Goal: Task Accomplishment & Management: Use online tool/utility

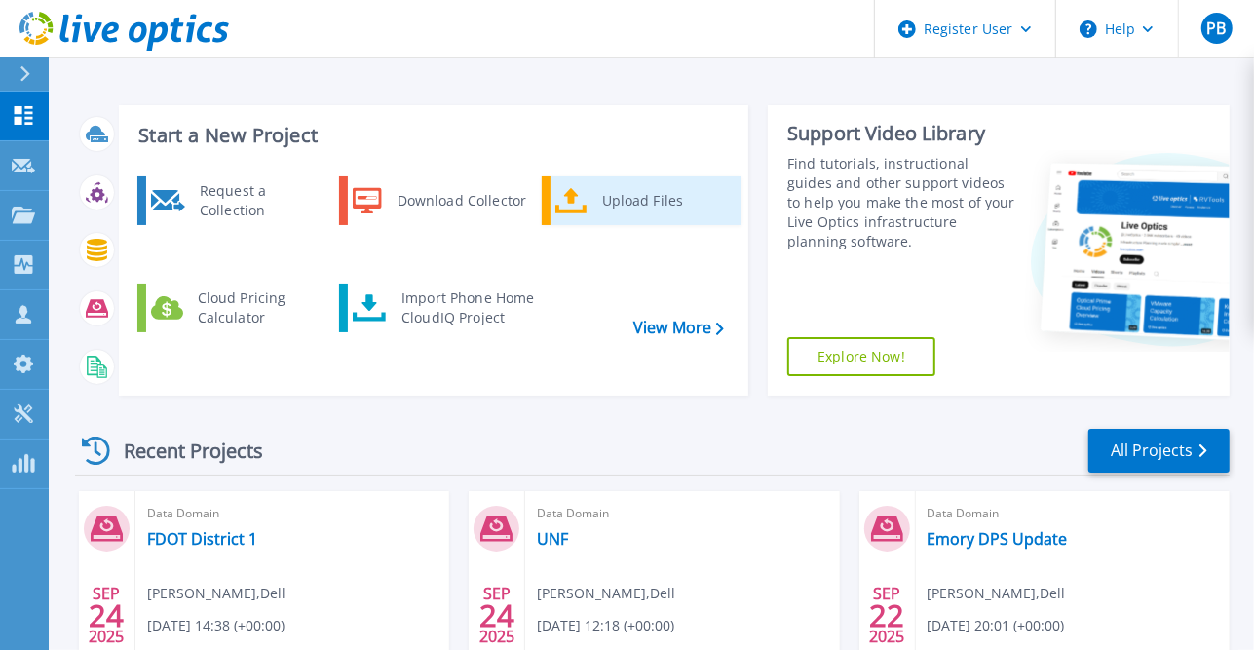
click at [618, 190] on div "Upload Files" at bounding box center [664, 200] width 144 height 39
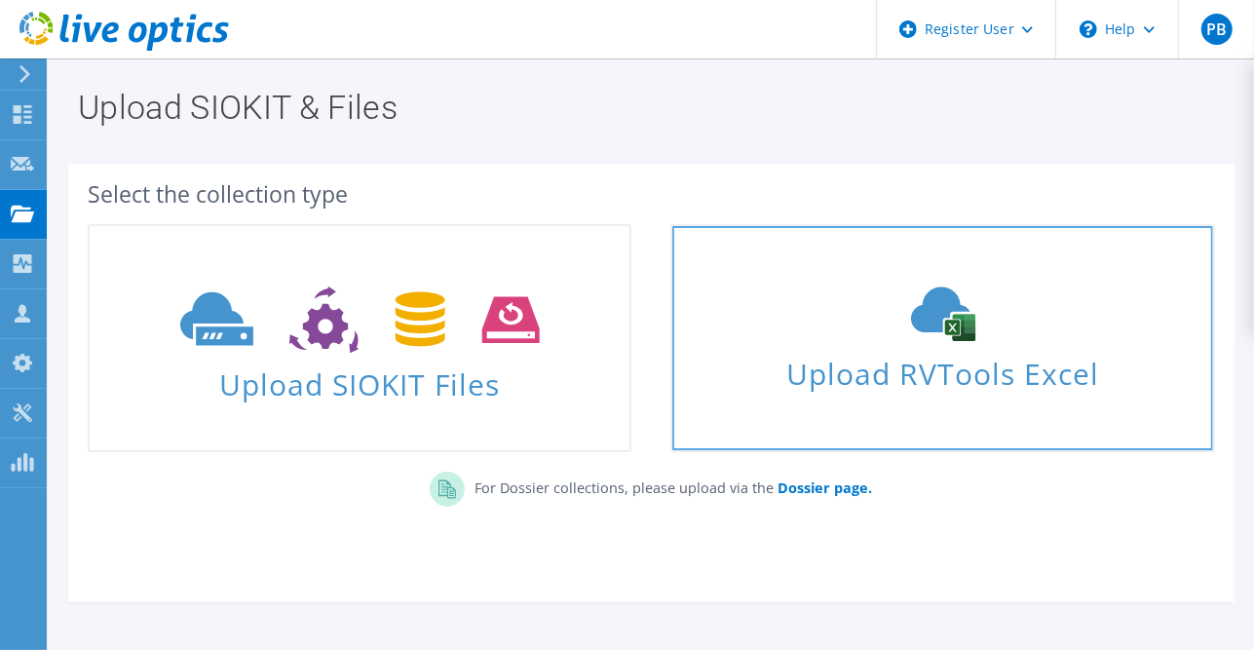
click at [945, 335] on use at bounding box center [943, 314] width 64 height 55
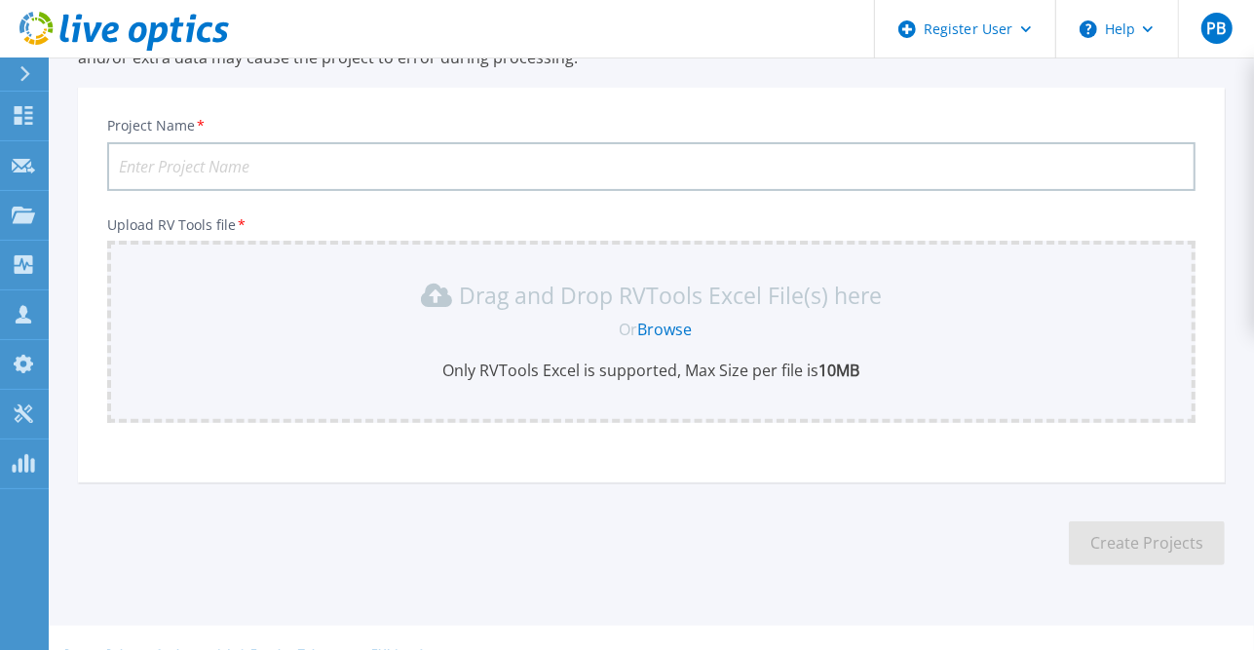
scroll to position [232, 0]
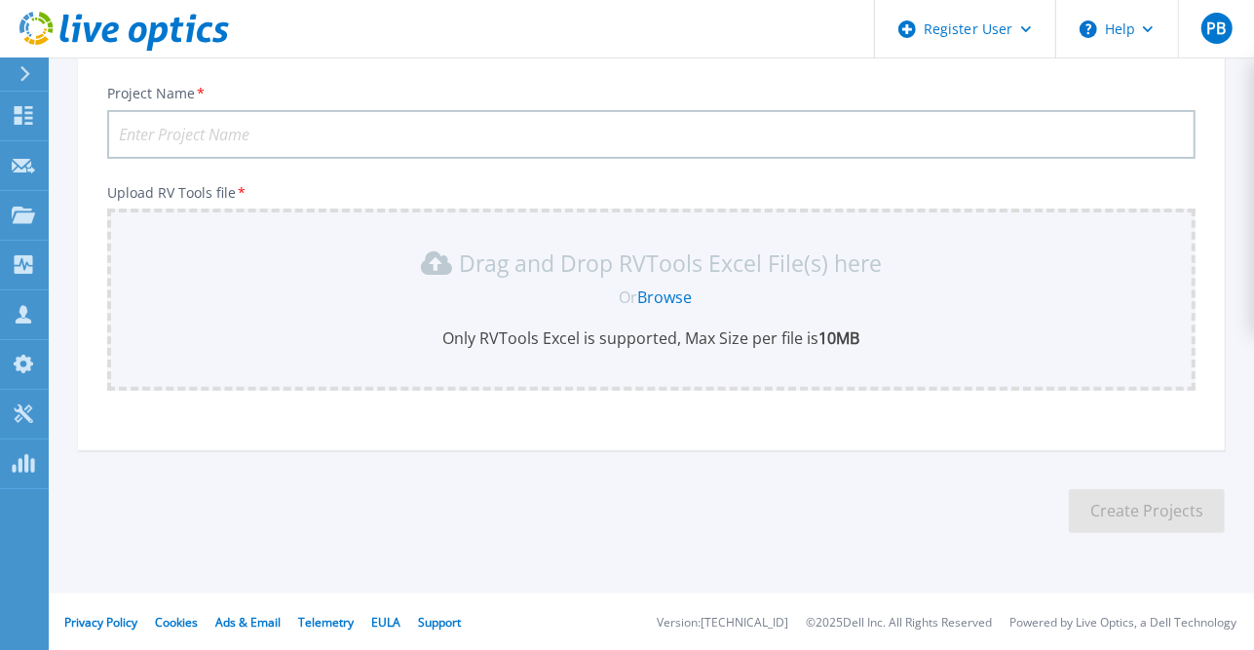
click at [669, 133] on input "Project Name *" at bounding box center [651, 134] width 1088 height 49
type input "[PERSON_NAME] [PERSON_NAME] DPS Tech Refresh"
click at [670, 292] on link "Browse" at bounding box center [664, 296] width 55 height 21
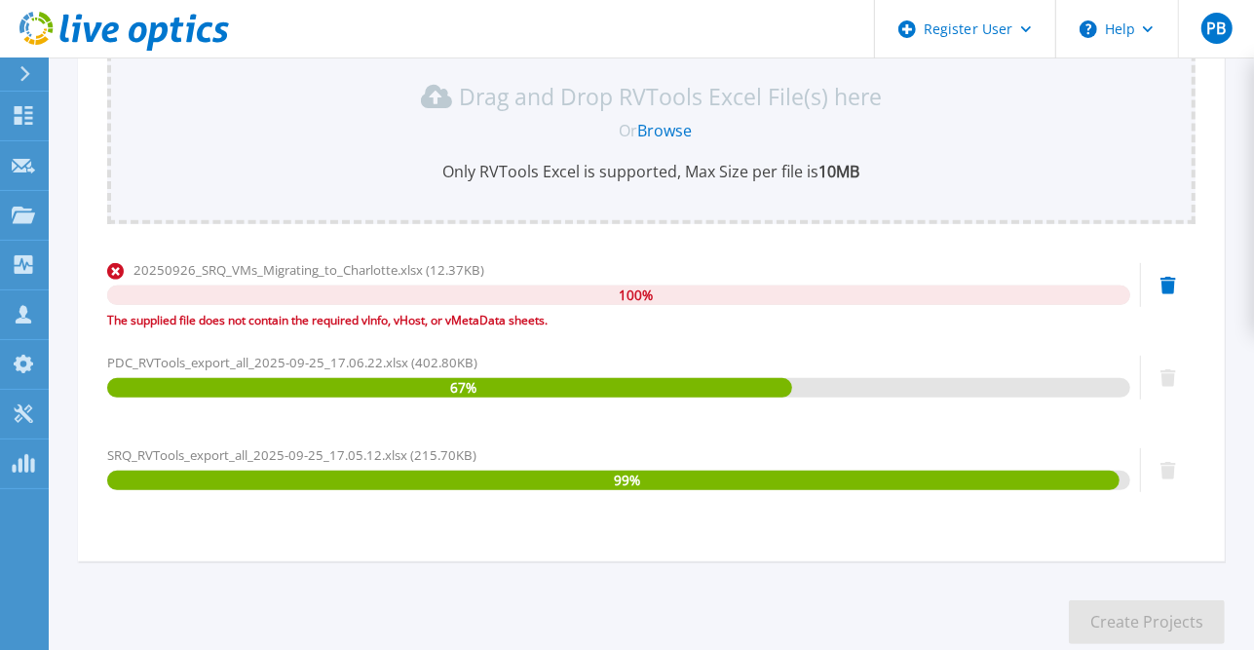
scroll to position [510, 0]
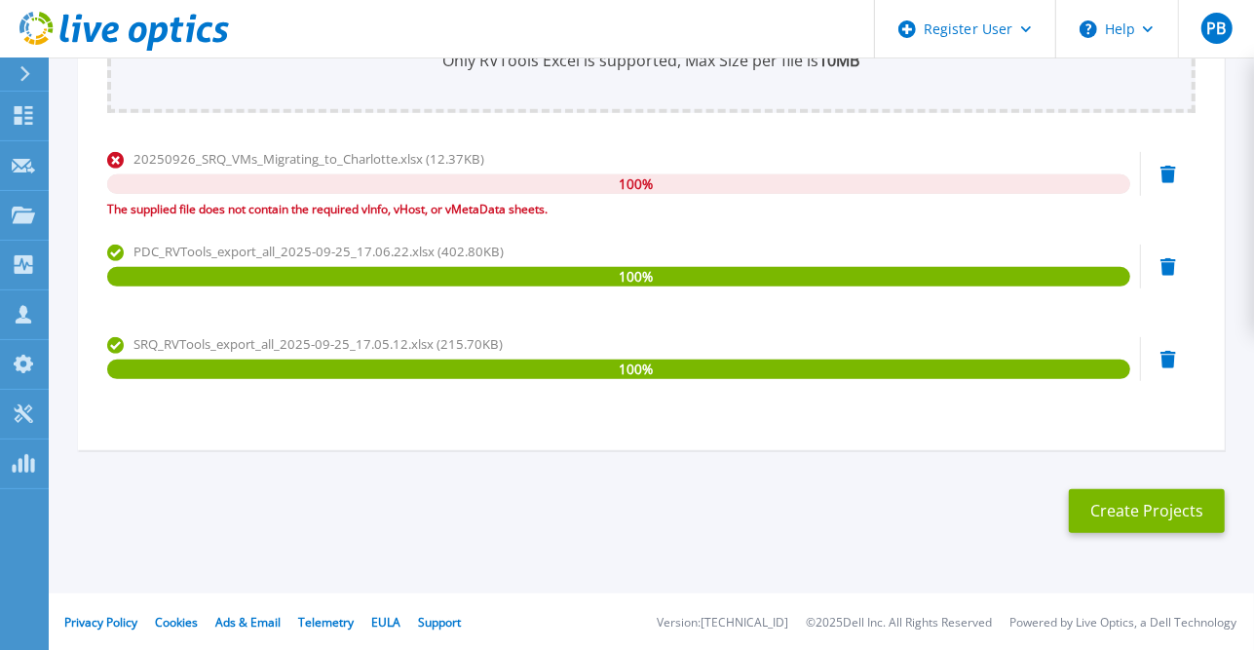
click at [1170, 174] on icon at bounding box center [1168, 175] width 16 height 18
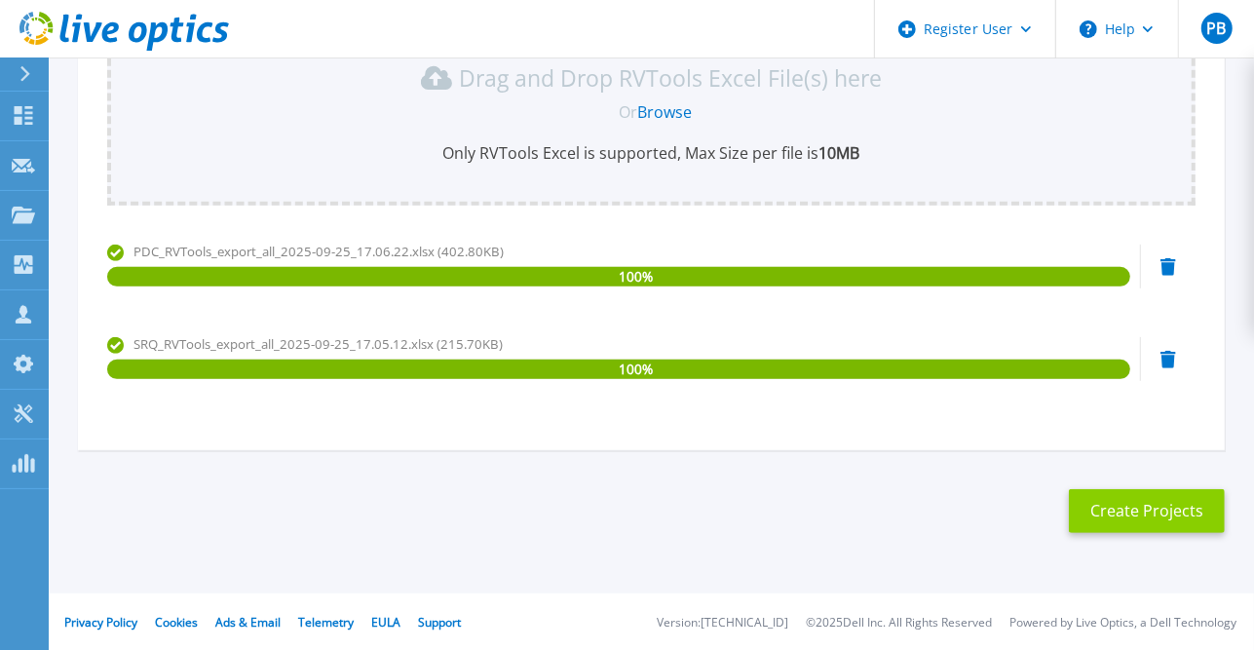
click at [1140, 504] on button "Create Projects" at bounding box center [1147, 511] width 156 height 44
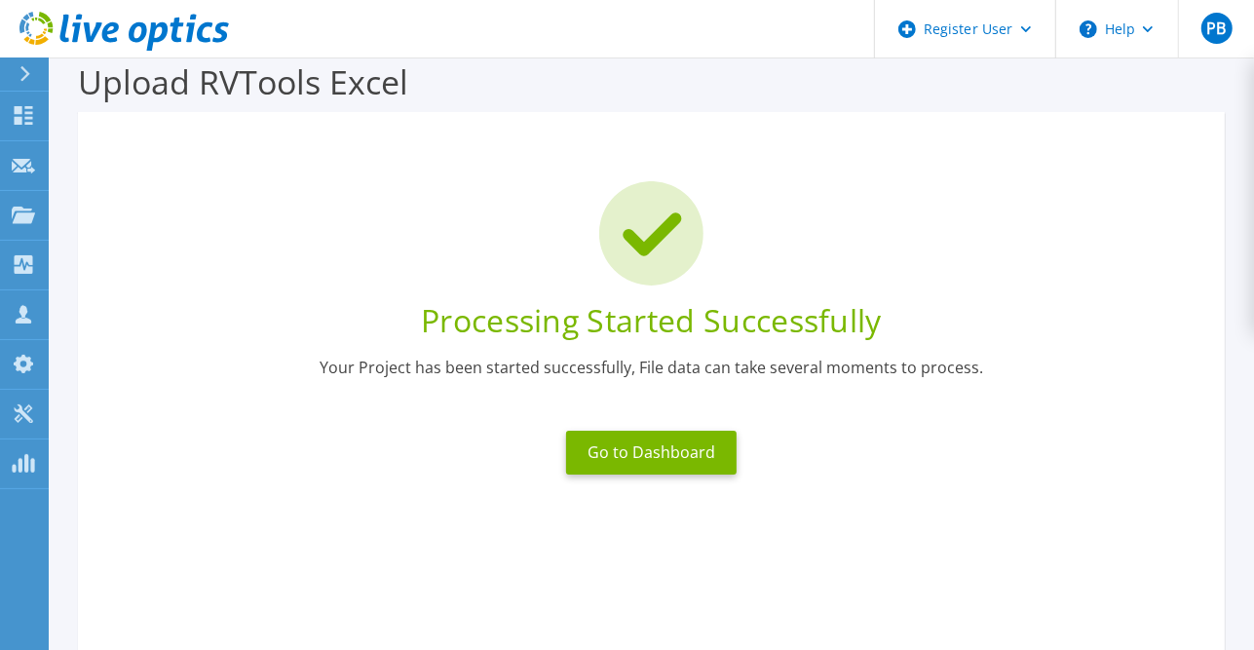
scroll to position [25, 0]
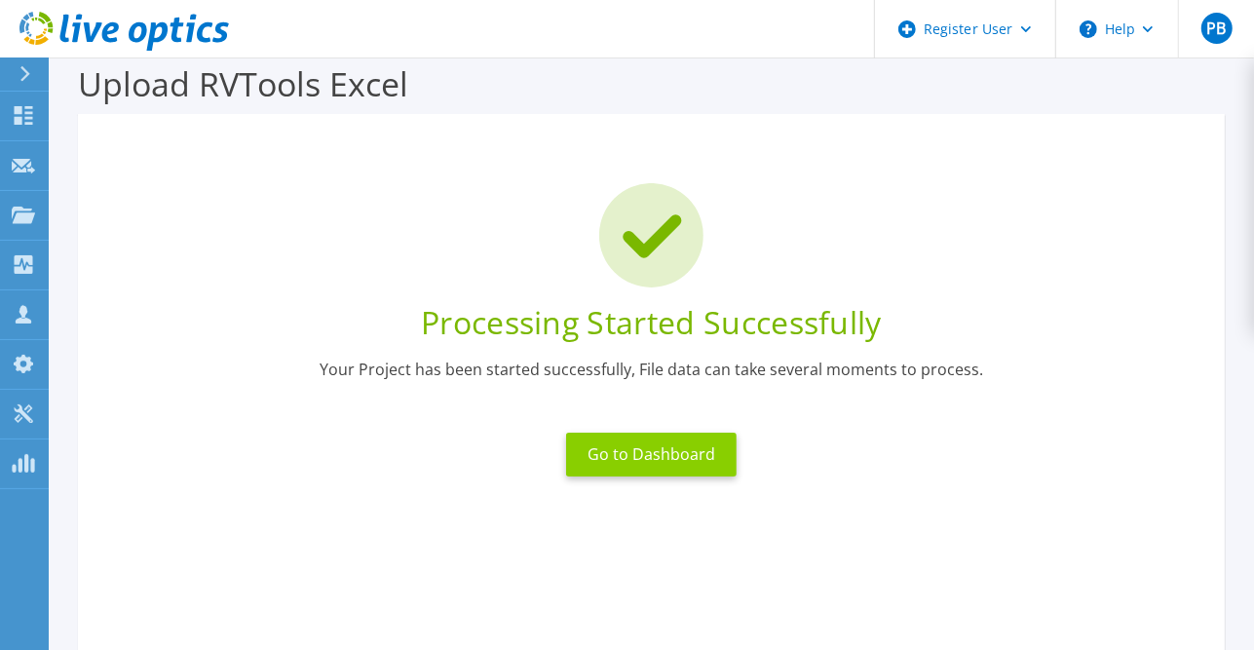
click at [661, 457] on button "Go to Dashboard" at bounding box center [651, 455] width 170 height 44
